Goal: Task Accomplishment & Management: Manage account settings

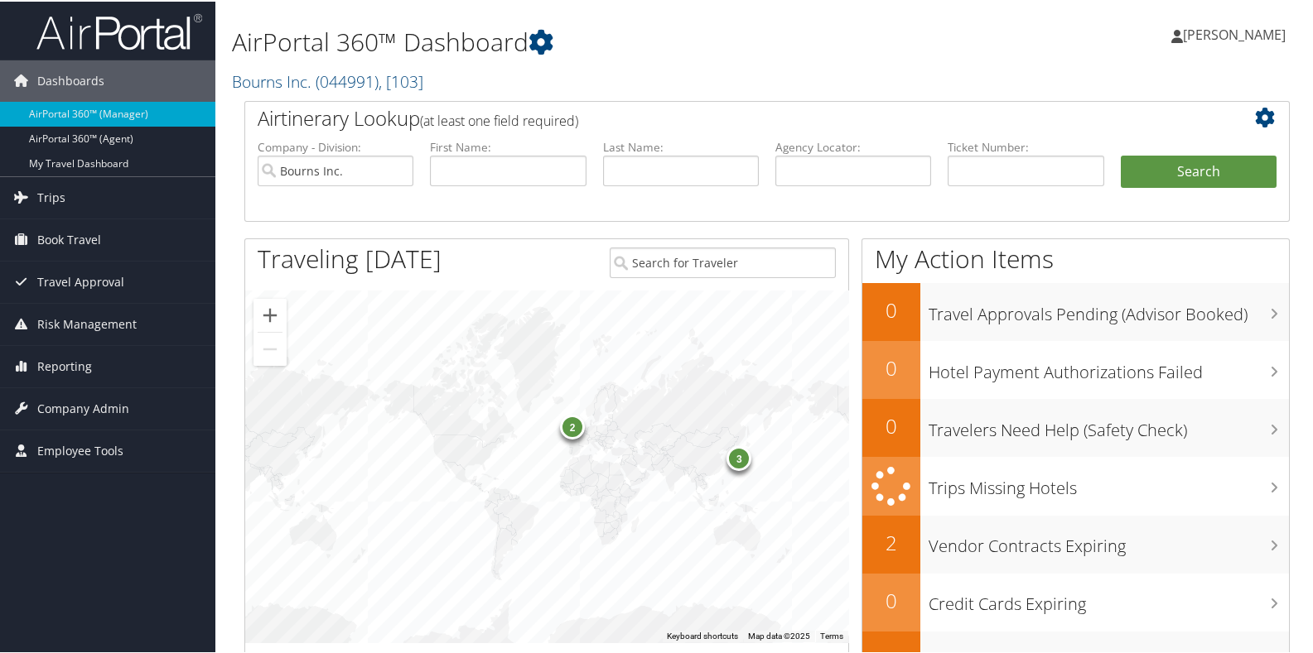
click at [501, 88] on h2 "Bourns Inc. ( 044991 ) , [ 103 ]" at bounding box center [588, 79] width 713 height 28
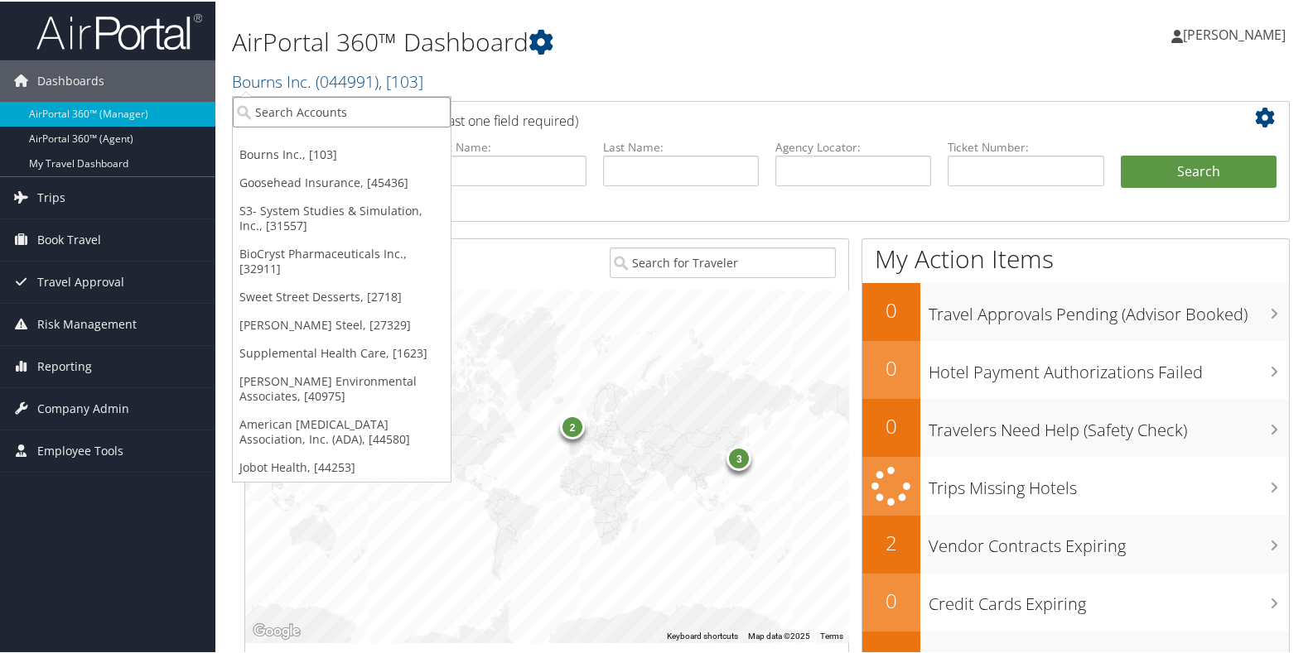
click at [378, 115] on input "search" at bounding box center [342, 110] width 218 height 31
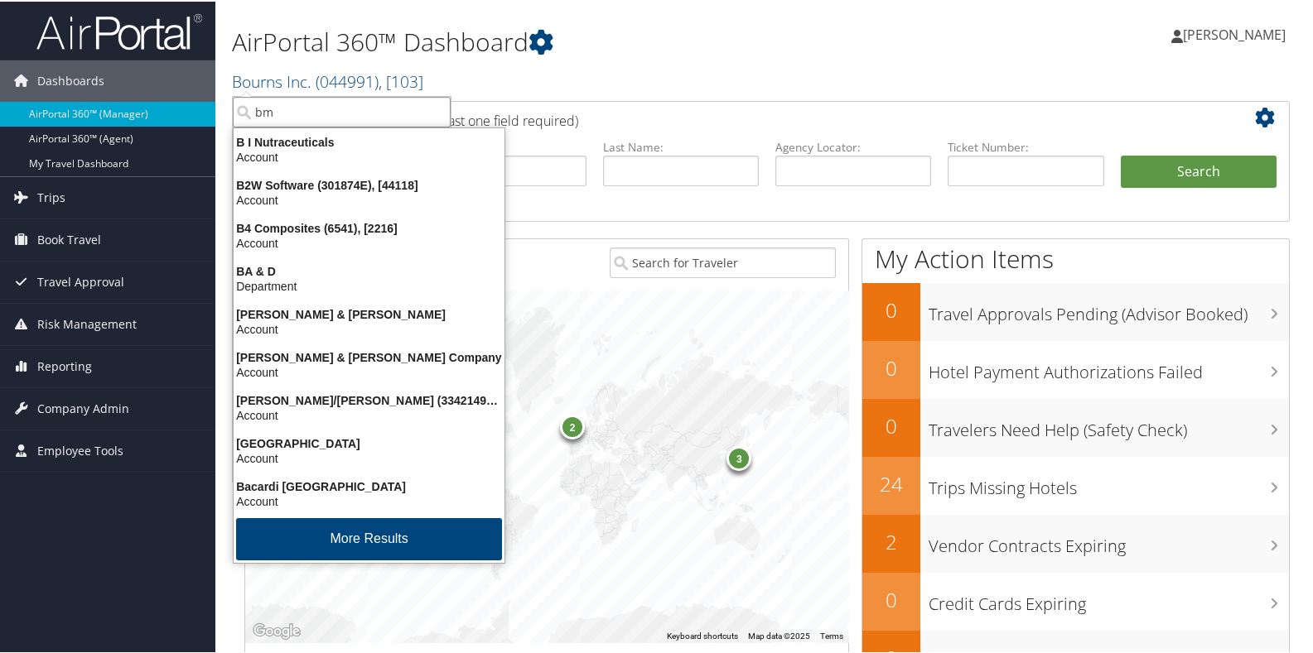
type input "bma"
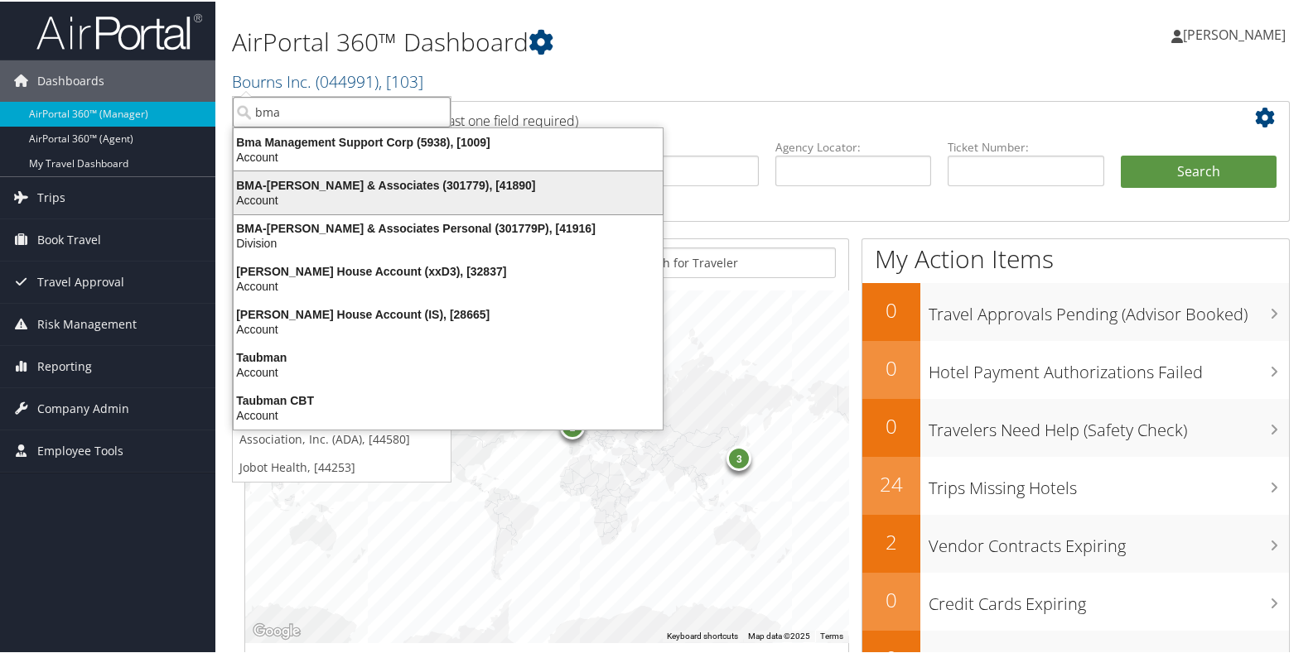
click at [354, 183] on div "BMA-Beshenich Muir & Associates (301779), [41890]" at bounding box center [448, 183] width 449 height 15
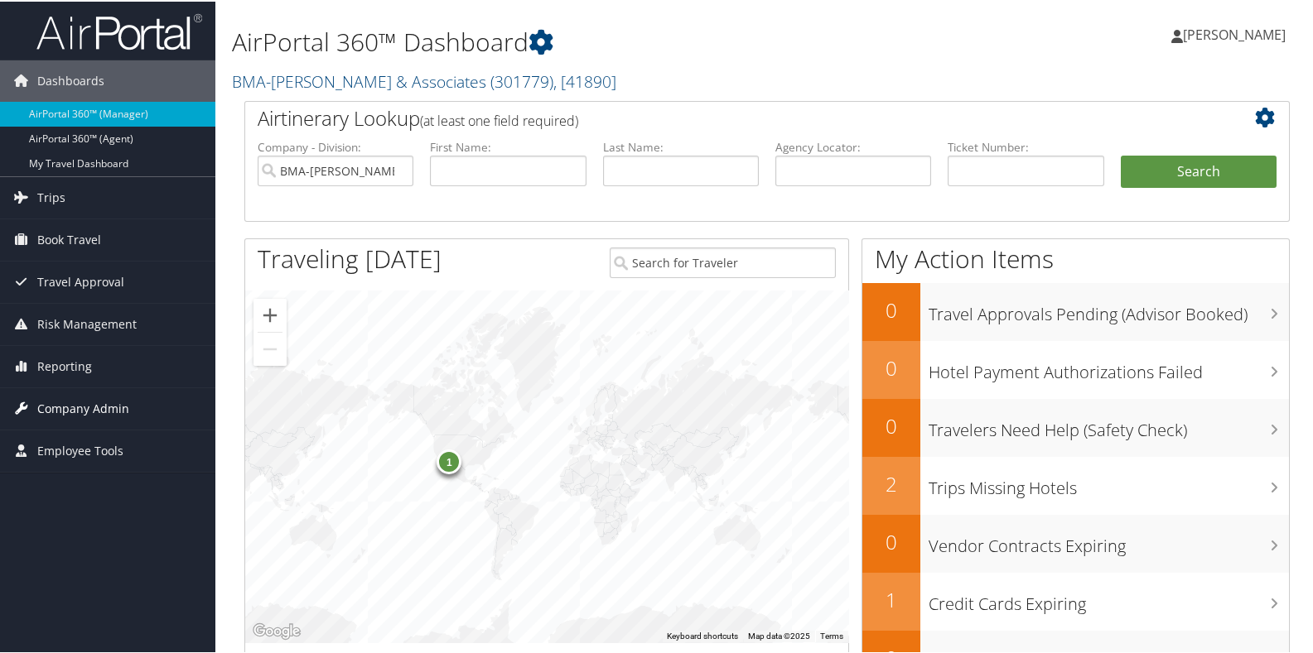
click at [65, 403] on span "Company Admin" at bounding box center [83, 407] width 92 height 41
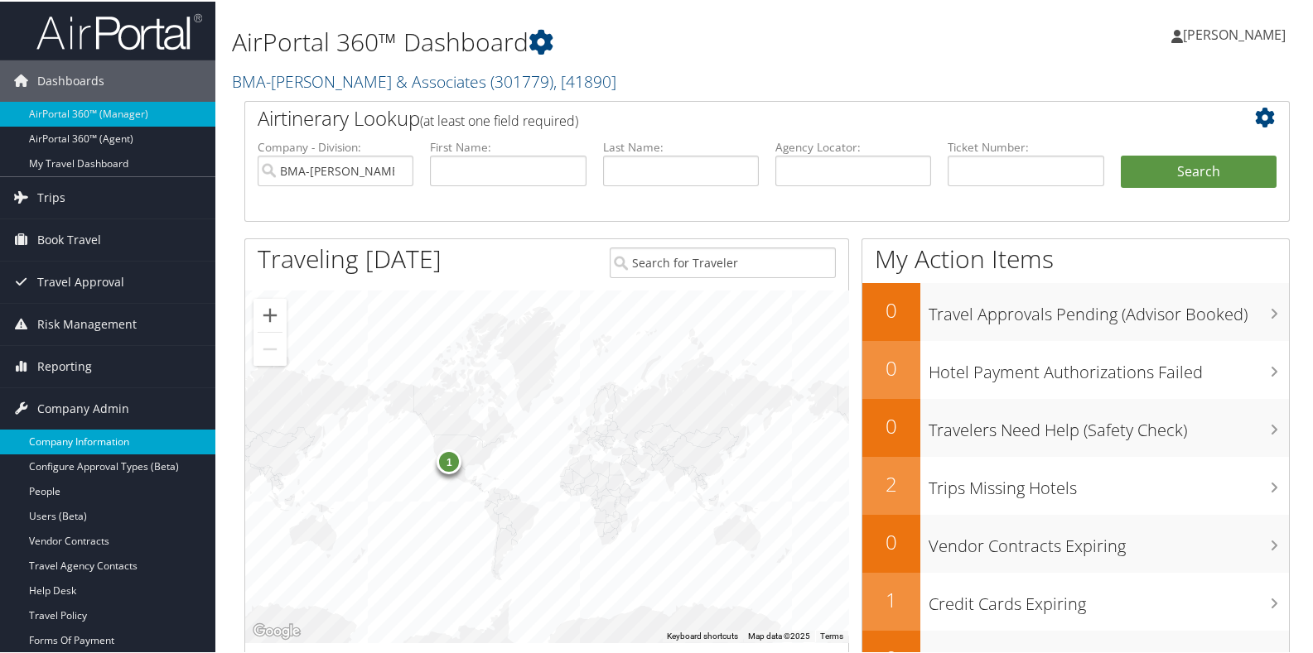
click at [78, 438] on link "Company Information" at bounding box center [107, 440] width 215 height 25
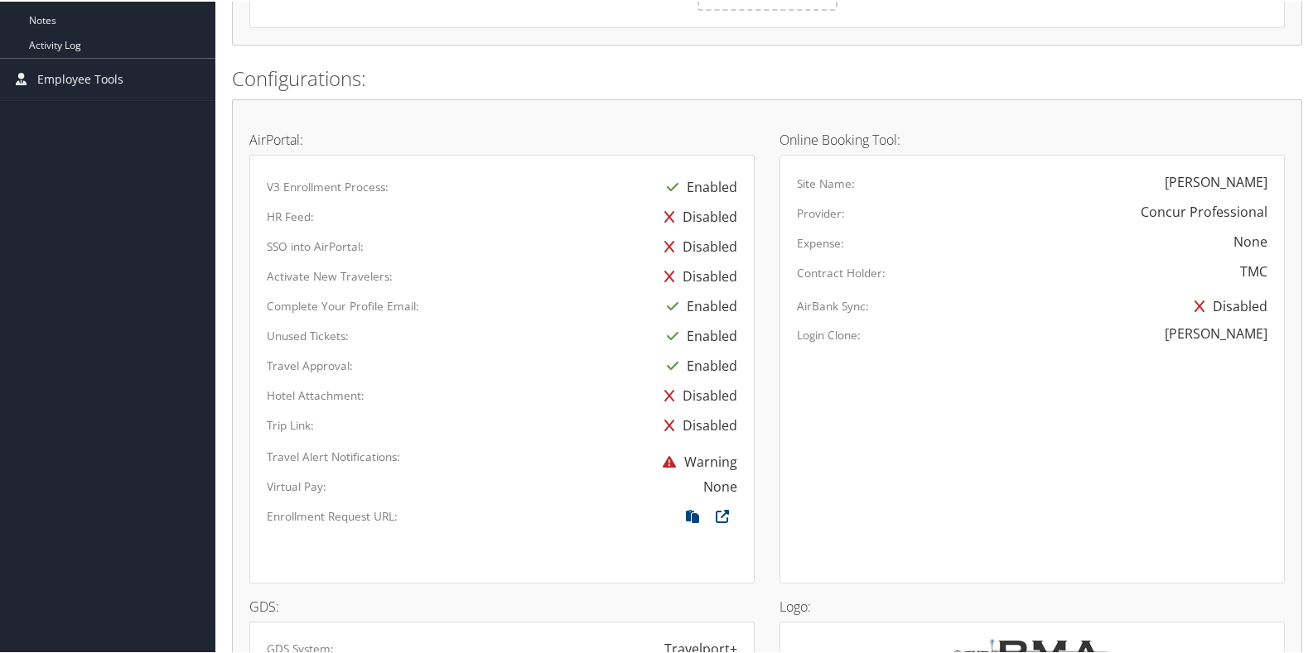
scroll to position [827, 0]
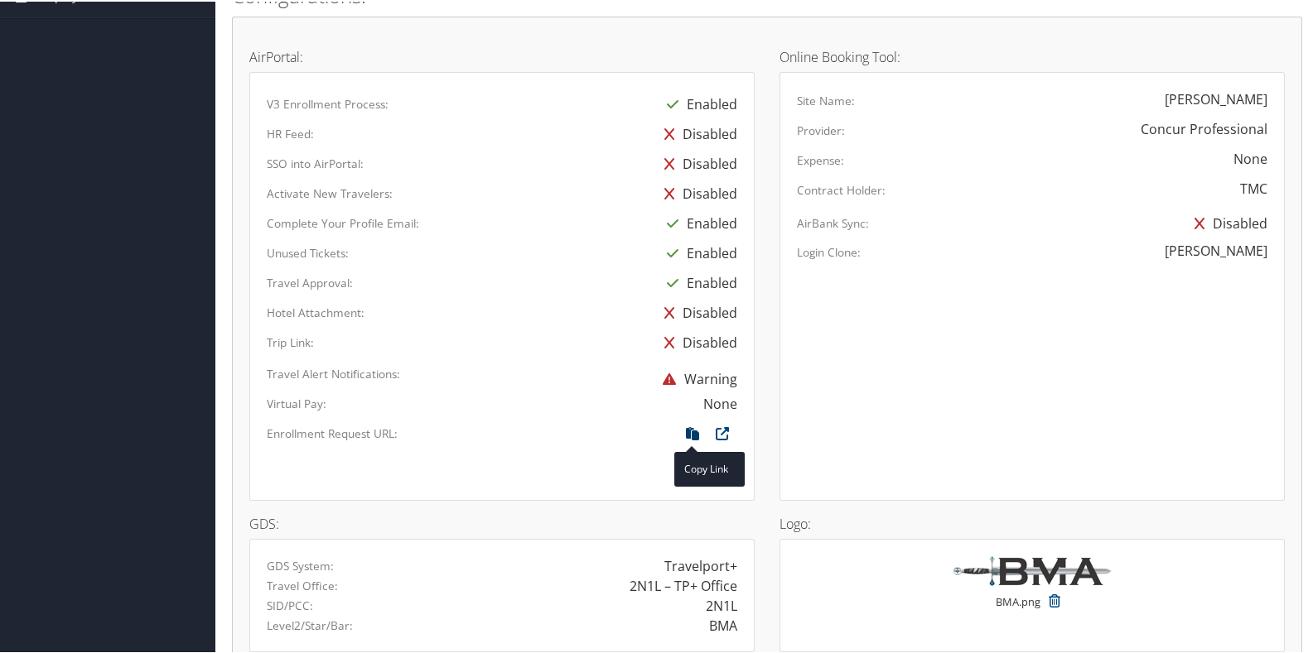
click at [688, 427] on icon at bounding box center [692, 437] width 30 height 22
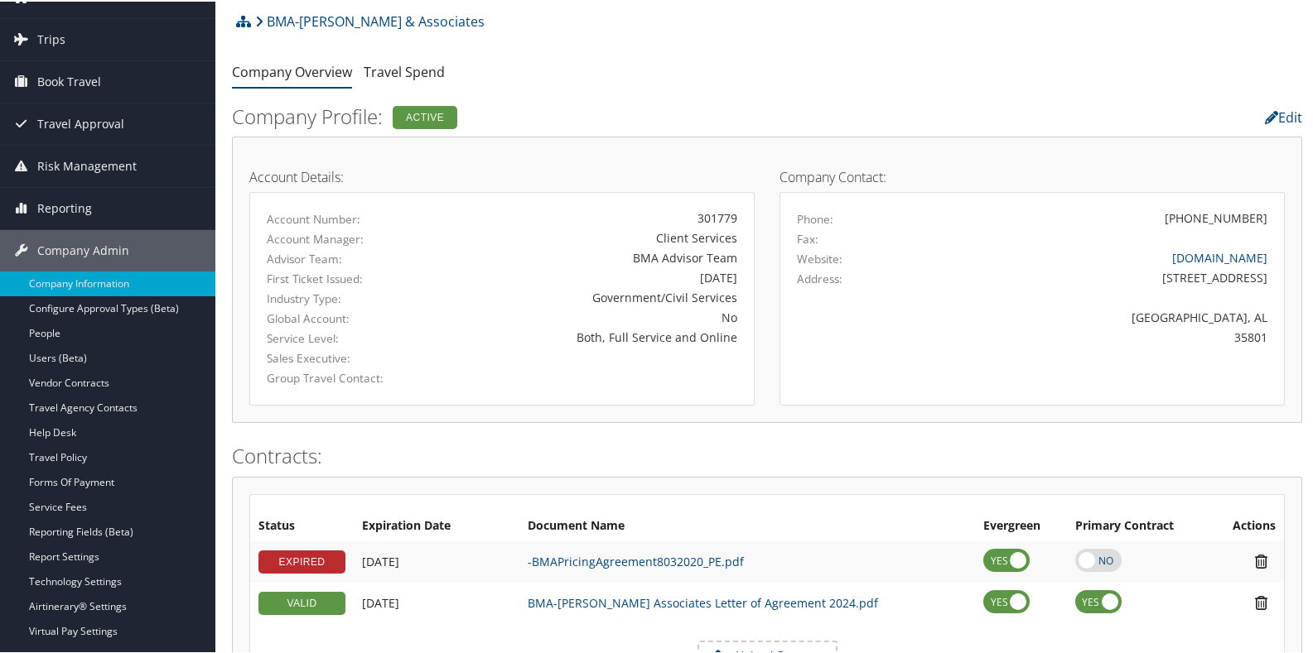
scroll to position [0, 0]
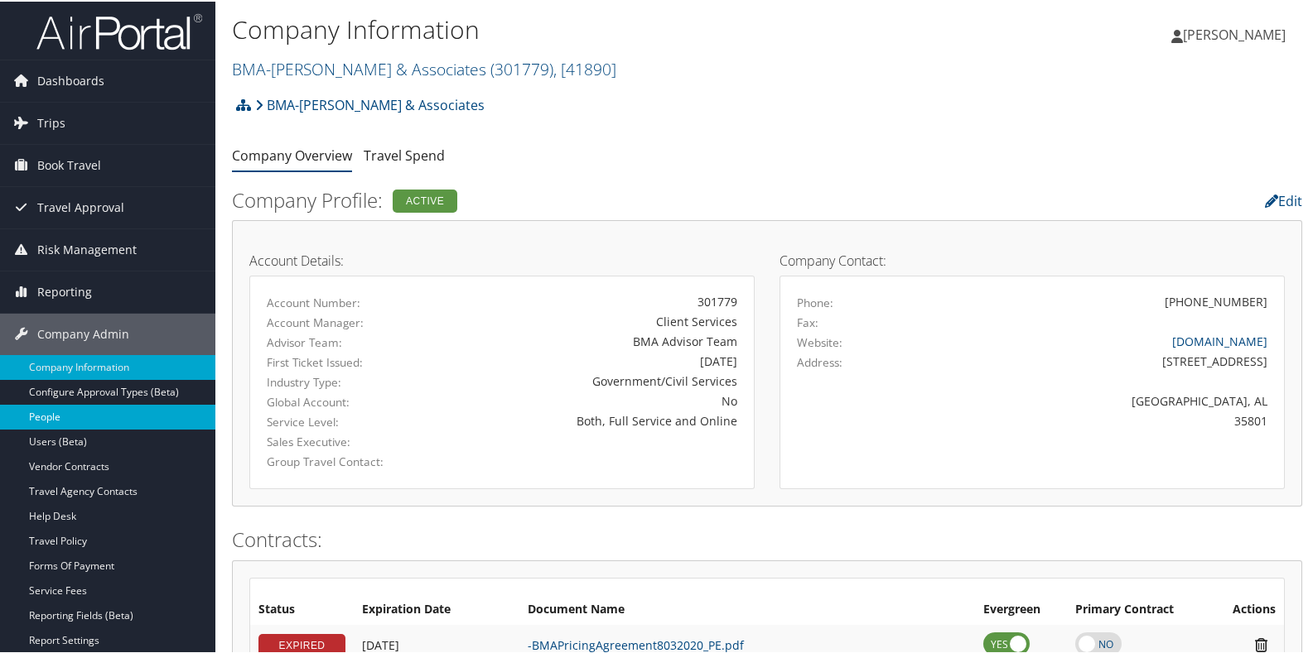
click at [51, 411] on link "People" at bounding box center [107, 415] width 215 height 25
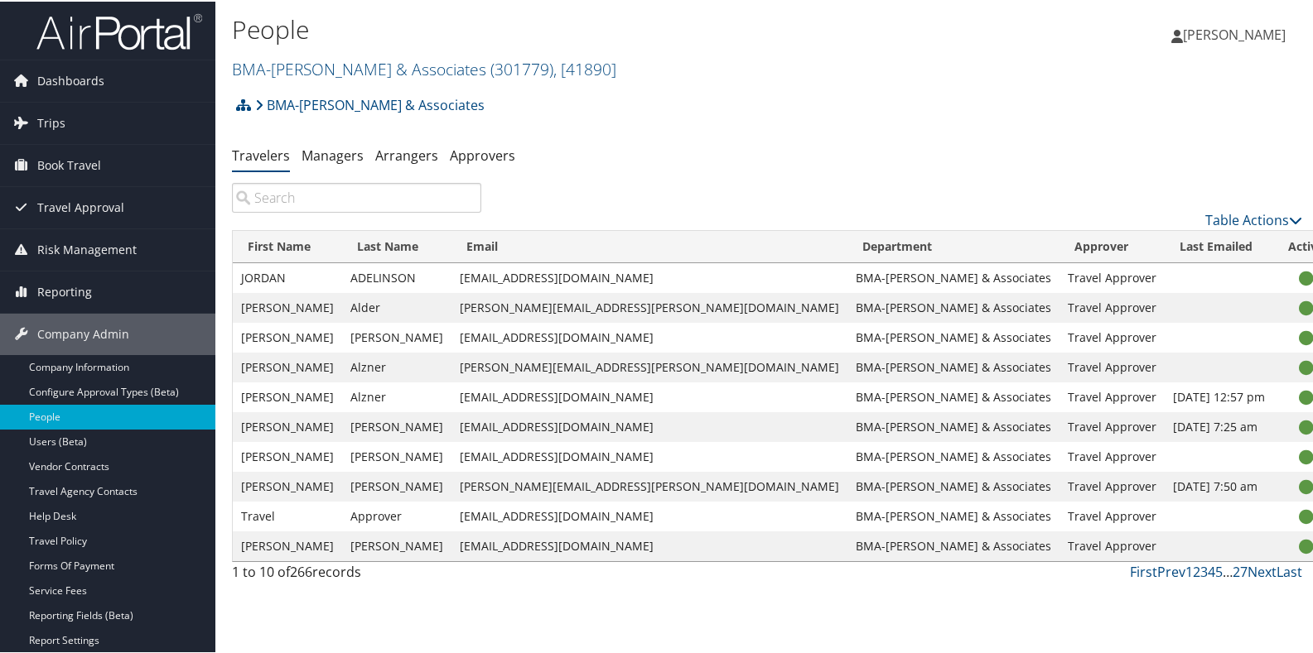
click at [282, 195] on input "search" at bounding box center [356, 196] width 249 height 30
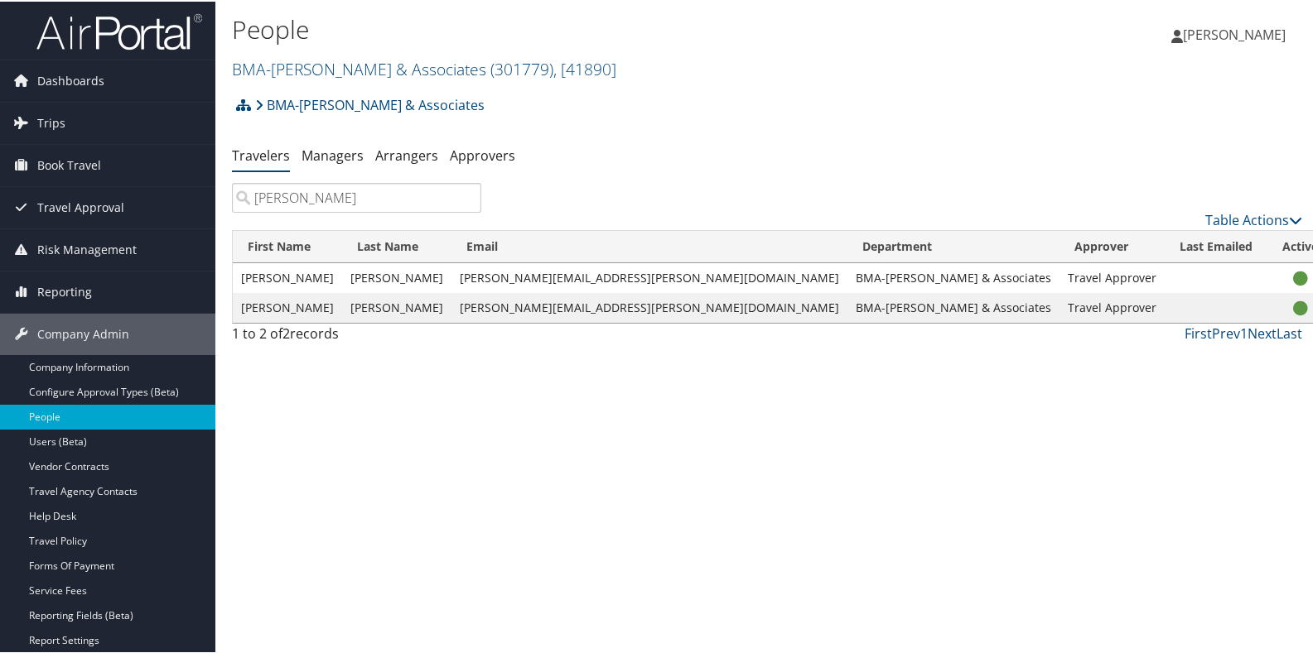
type input "[PERSON_NAME]"
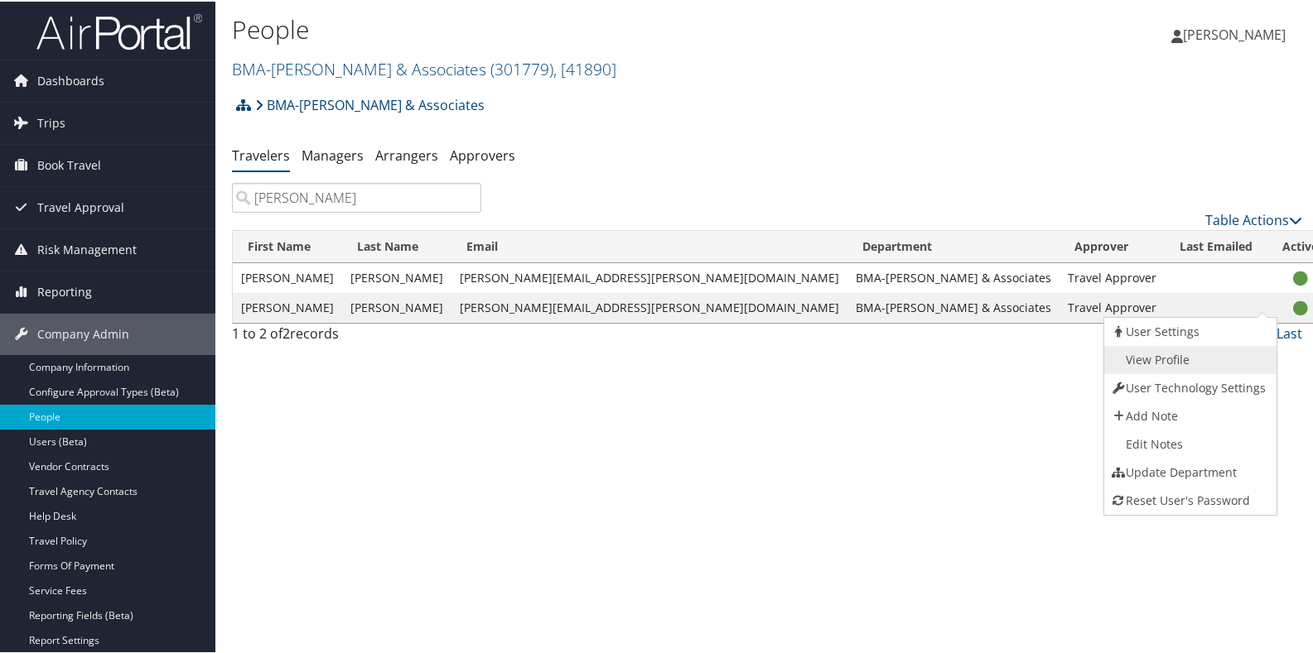
click at [1208, 354] on link "View Profile" at bounding box center [1188, 359] width 168 height 28
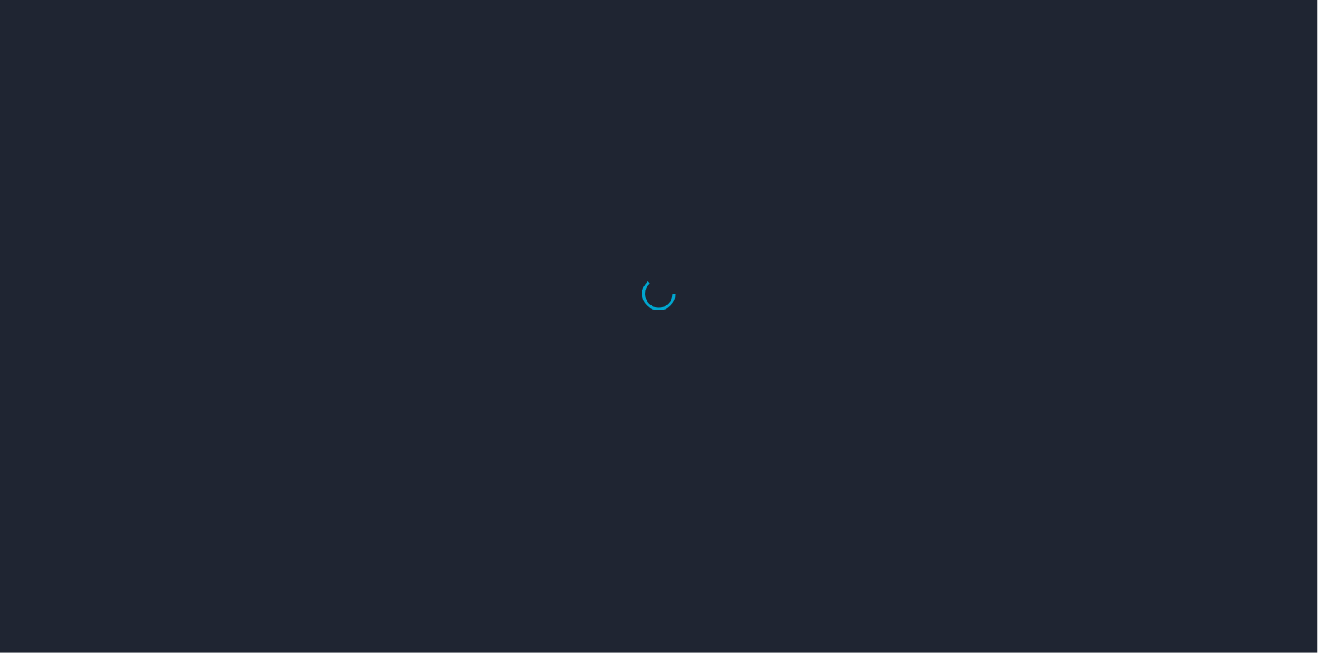
select select "US"
